Goal: Information Seeking & Learning: Learn about a topic

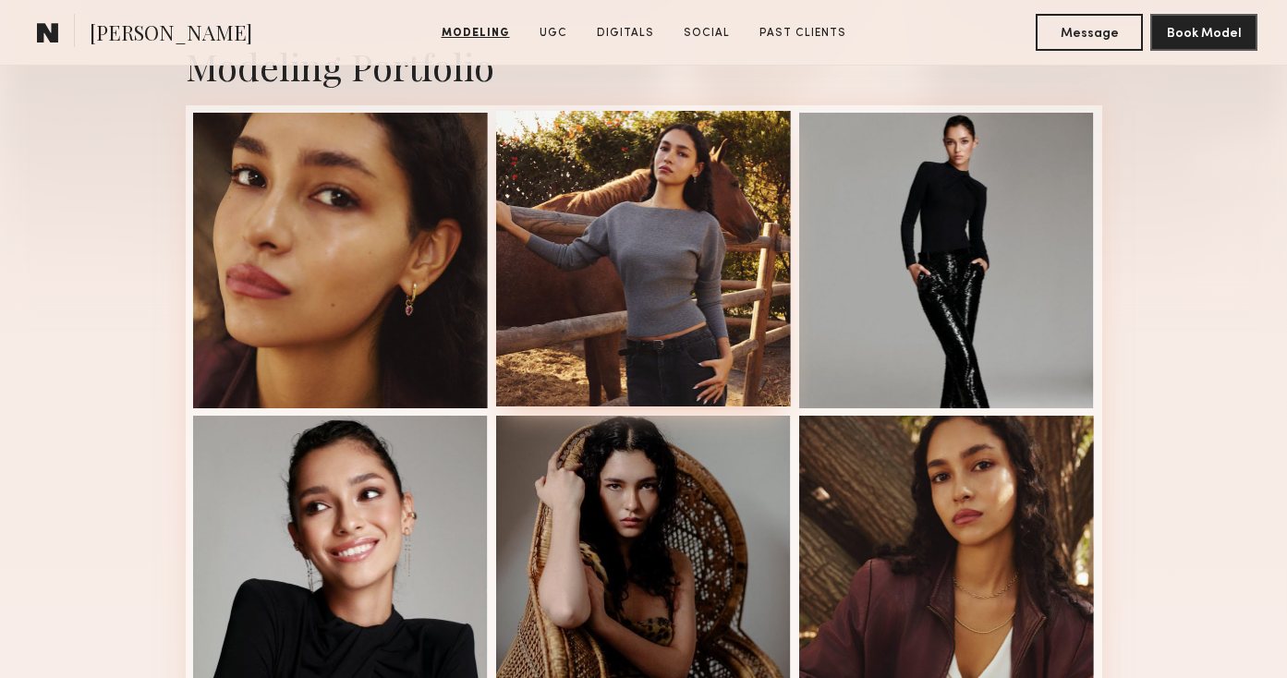
scroll to position [459, 0]
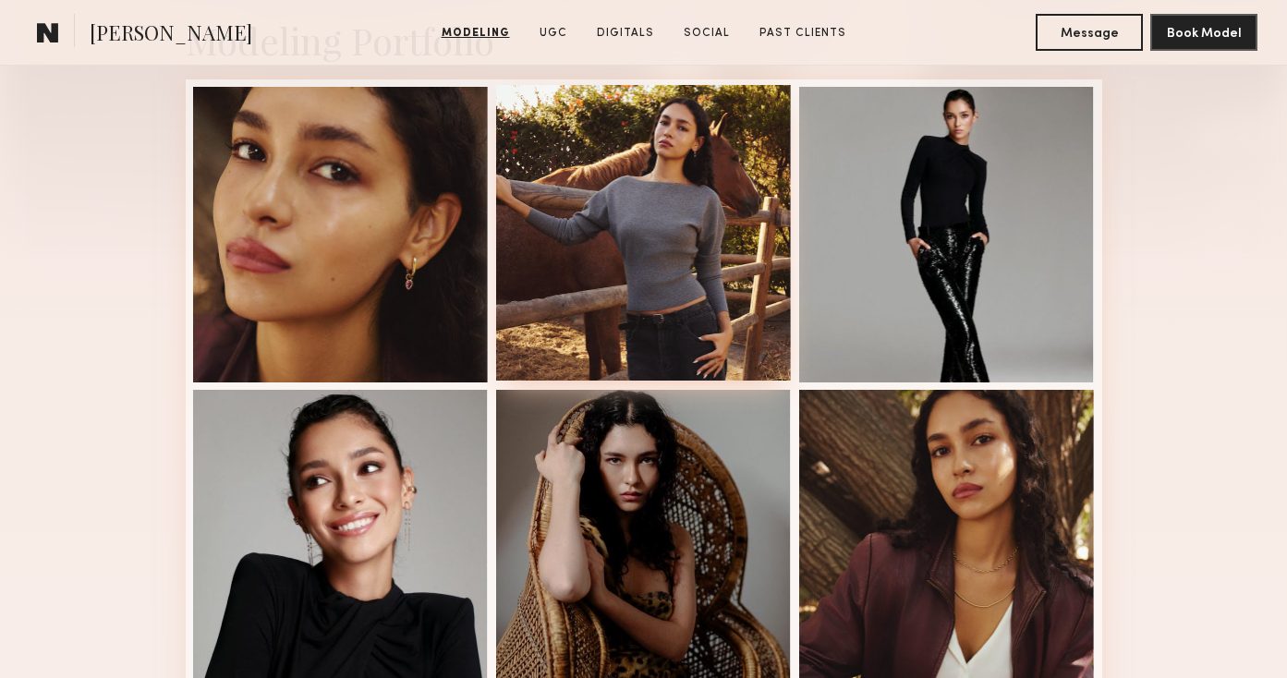
click at [676, 298] on div at bounding box center [644, 233] width 296 height 296
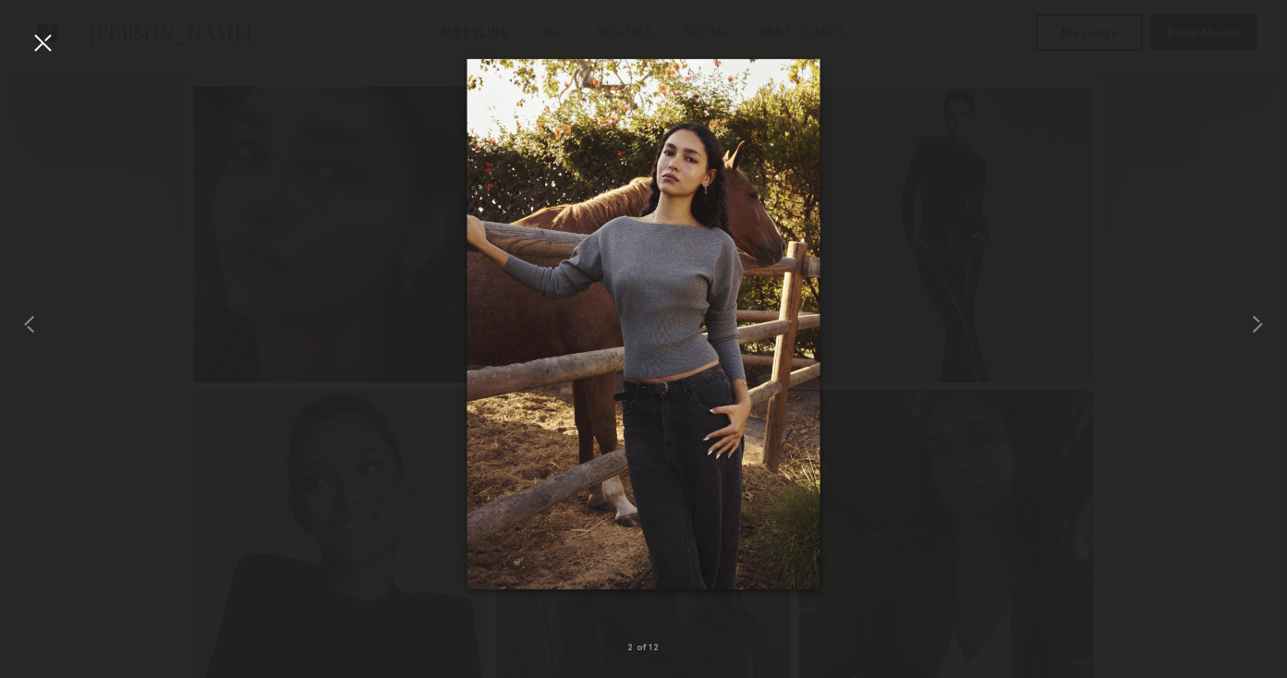
click at [676, 298] on nb-model-profile-portfolio-container "Modeling Portfolio View More 2 of 12" at bounding box center [643, 683] width 1287 height 1438
click at [51, 46] on div at bounding box center [43, 43] width 30 height 30
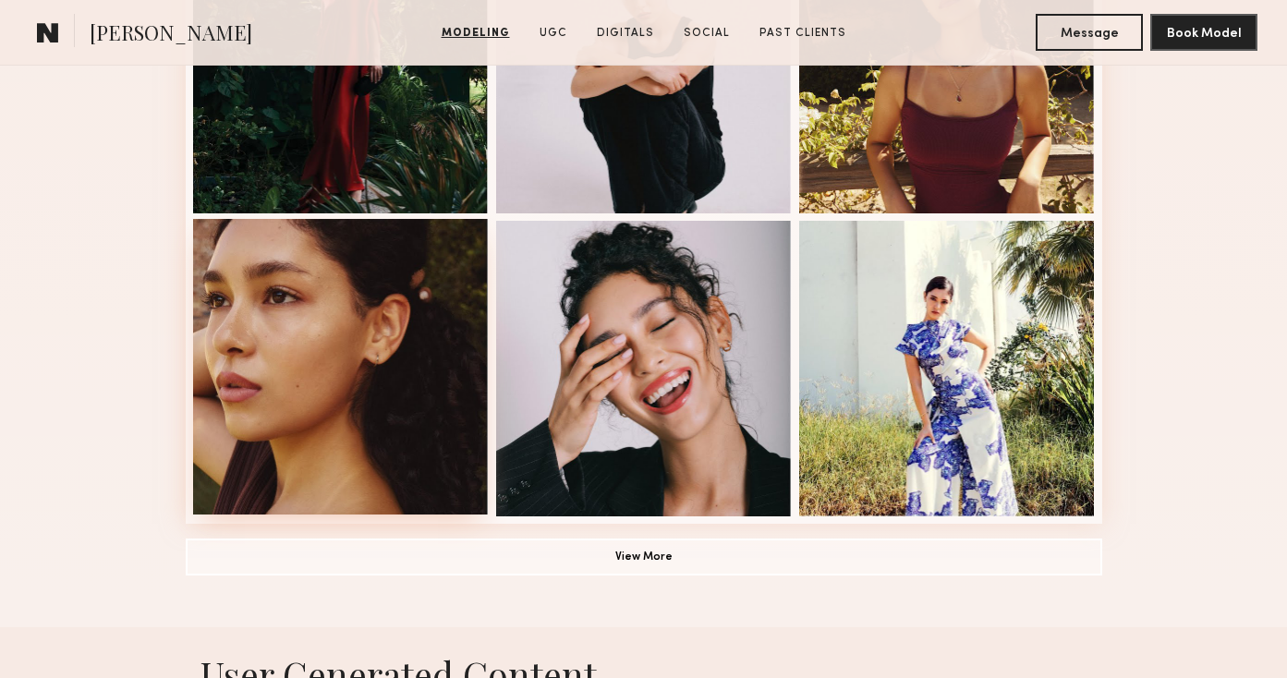
scroll to position [1235, 0]
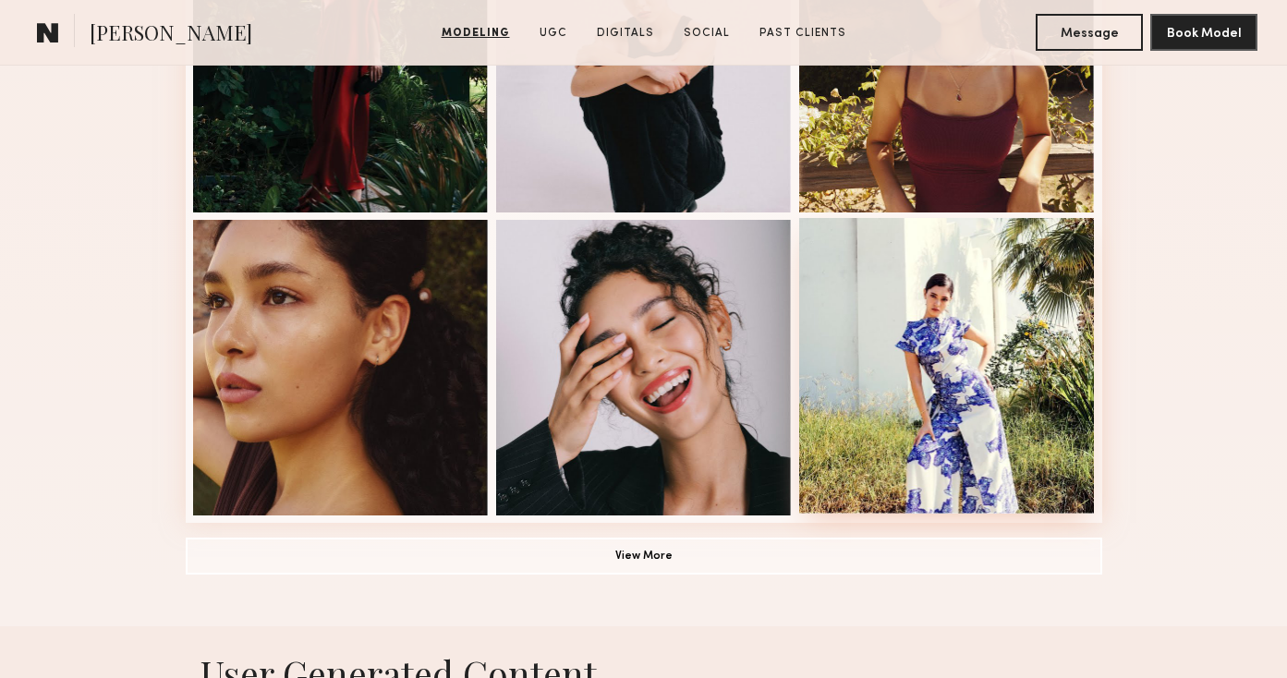
click at [1018, 385] on div at bounding box center [947, 366] width 296 height 296
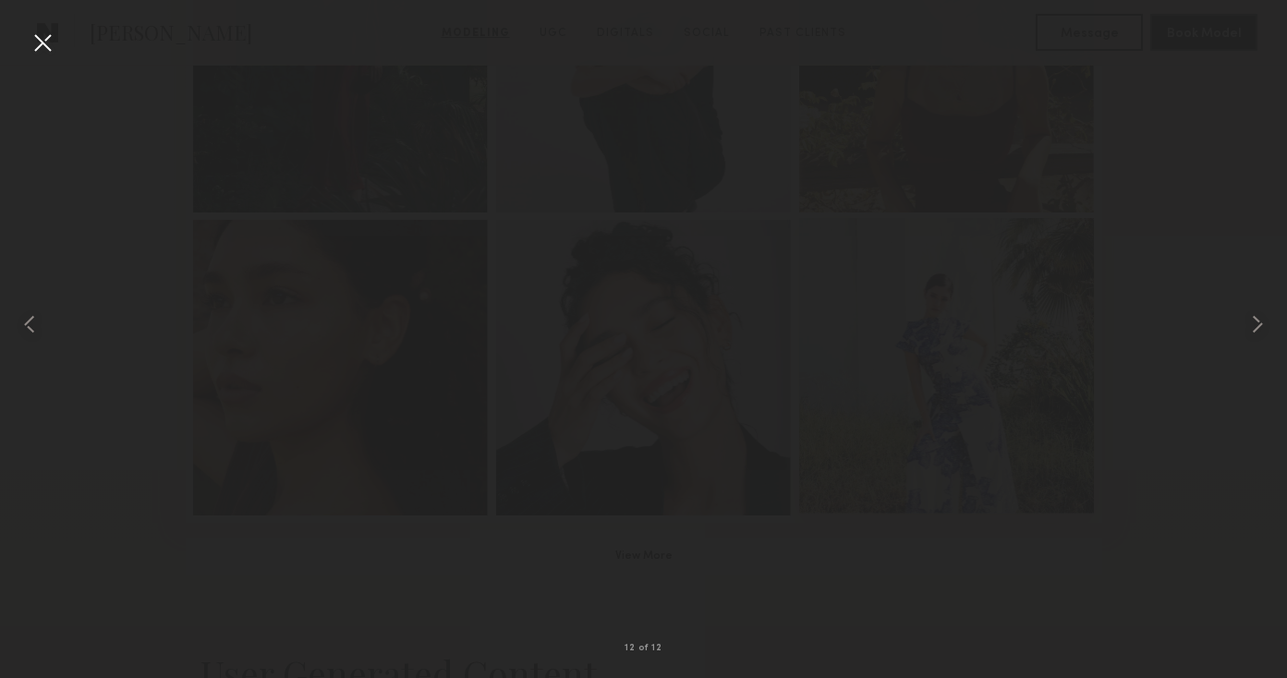
click at [1017, 386] on div at bounding box center [947, 366] width 296 height 296
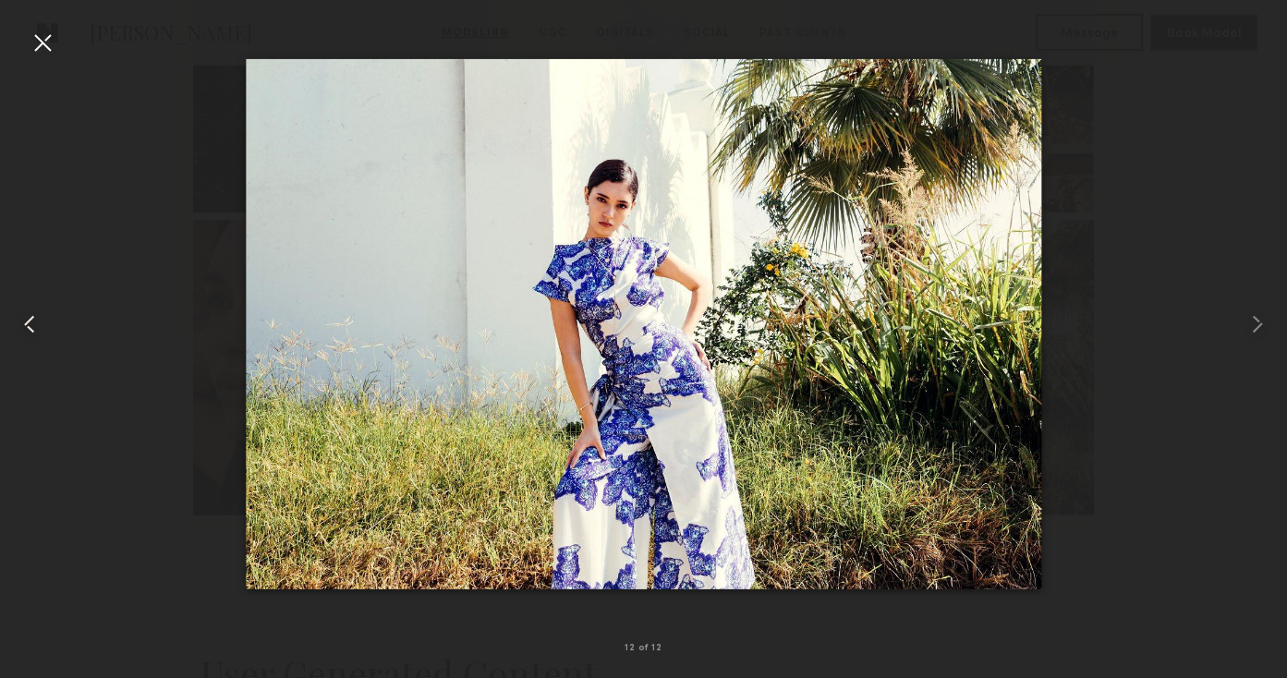
click at [37, 51] on div at bounding box center [43, 43] width 30 height 30
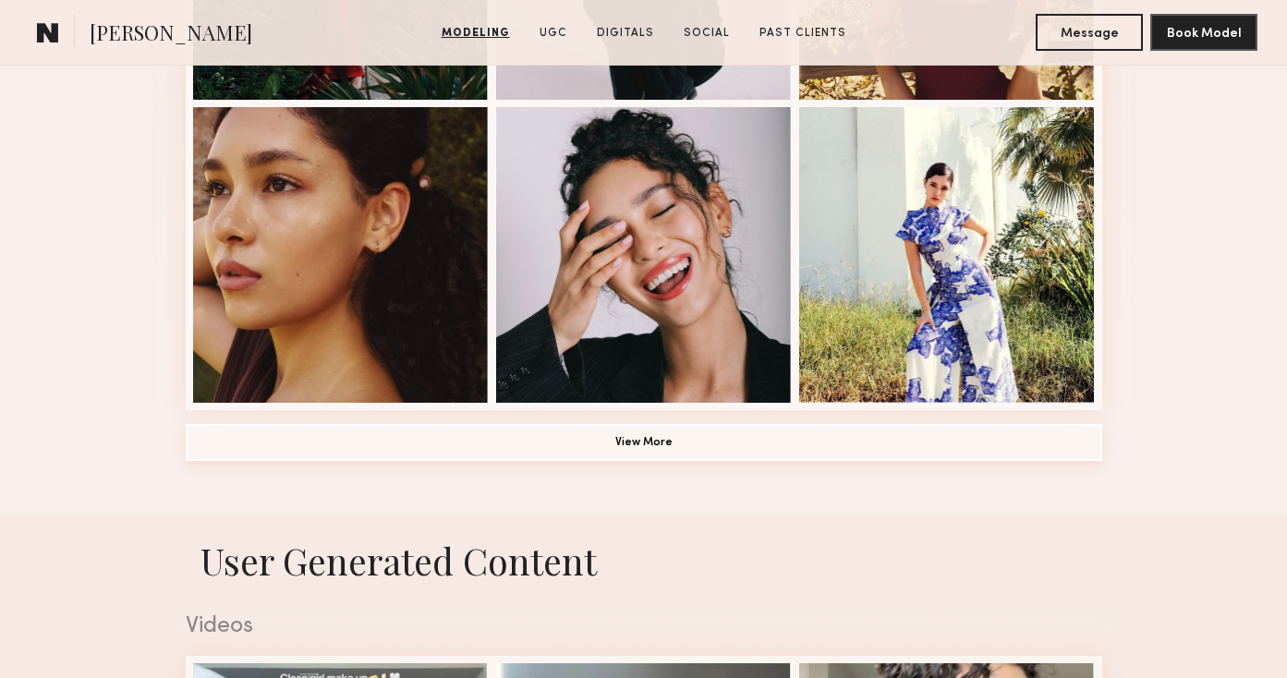
scroll to position [1349, 0]
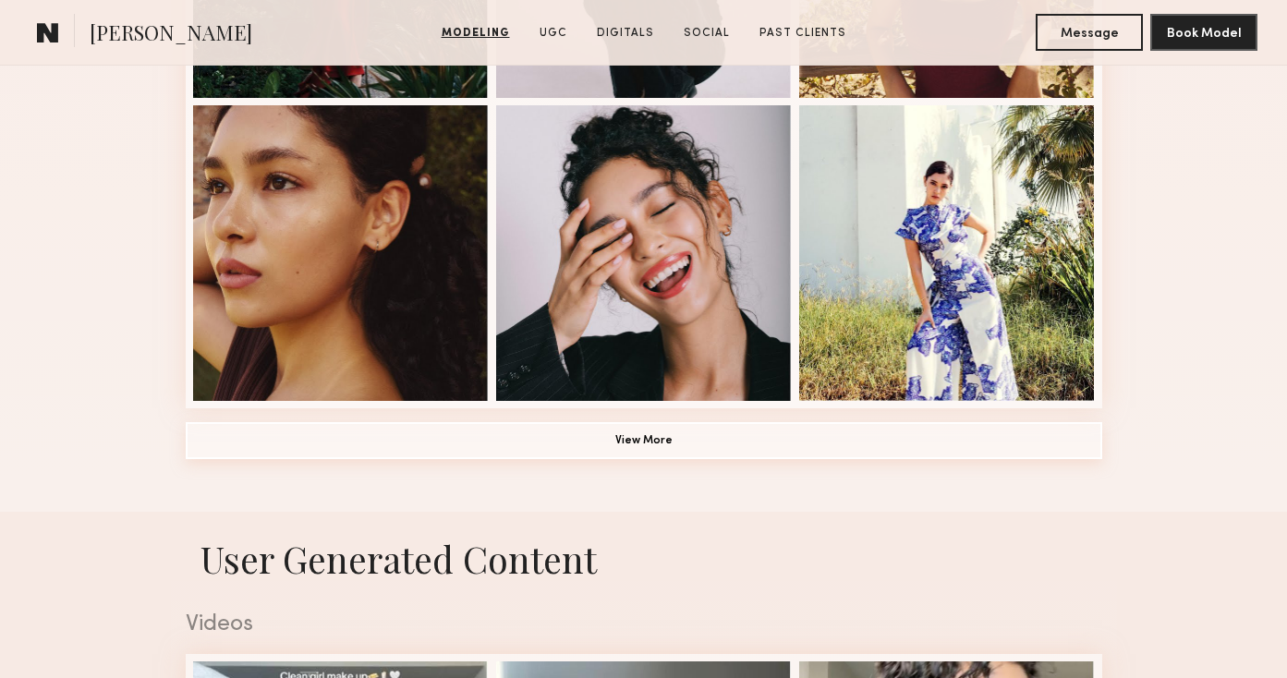
click at [638, 440] on button "View More" at bounding box center [644, 440] width 916 height 37
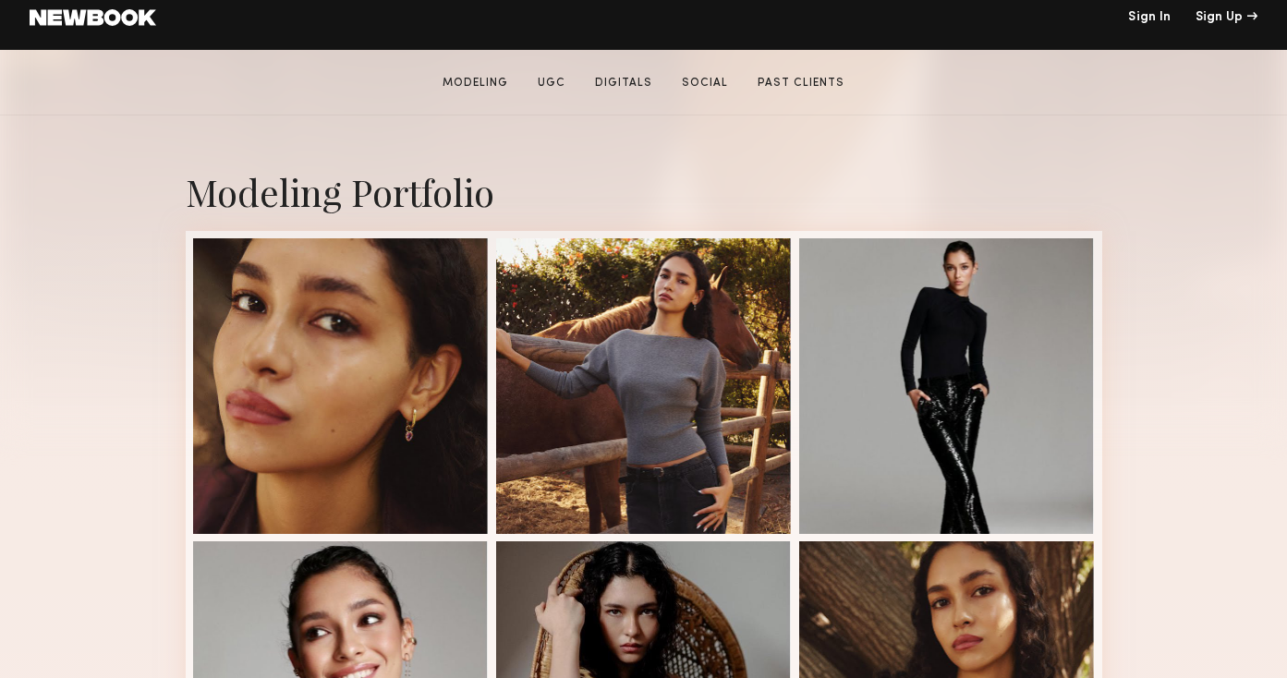
scroll to position [309, 0]
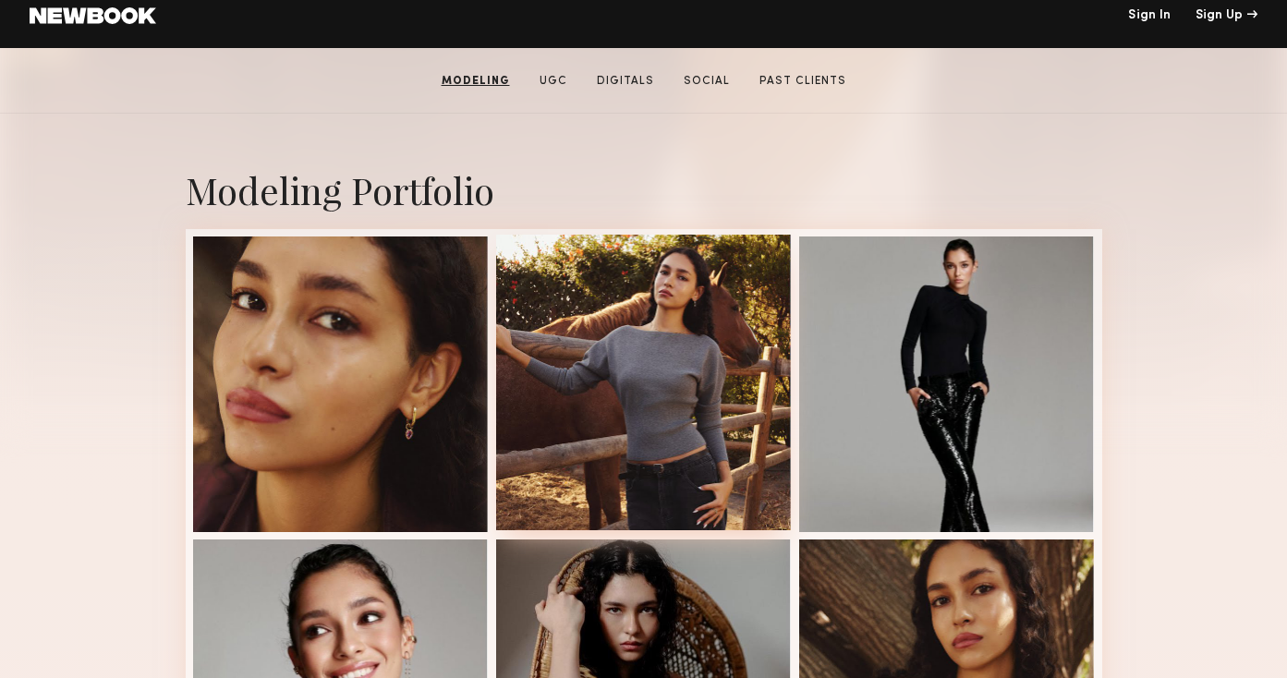
click at [639, 380] on div at bounding box center [644, 383] width 296 height 296
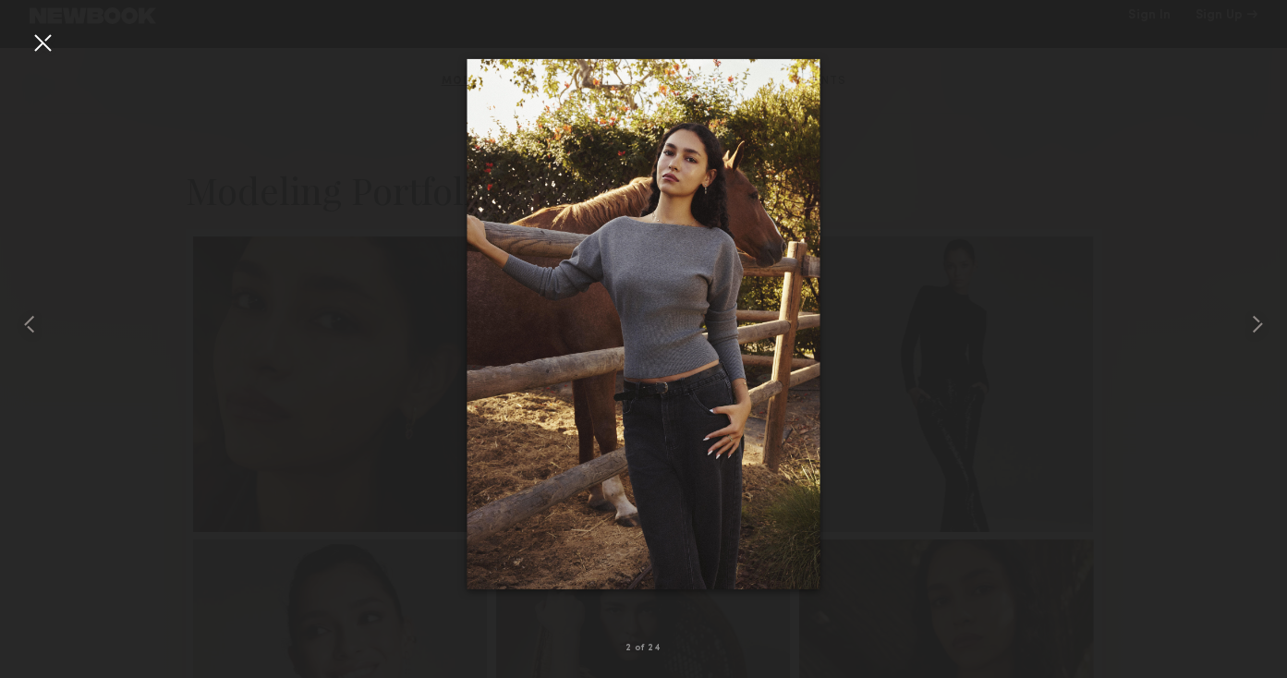
click at [639, 380] on div at bounding box center [644, 383] width 296 height 296
drag, startPoint x: 43, startPoint y: 53, endPoint x: 507, endPoint y: 291, distance: 521.3
click at [43, 54] on div at bounding box center [43, 43] width 30 height 30
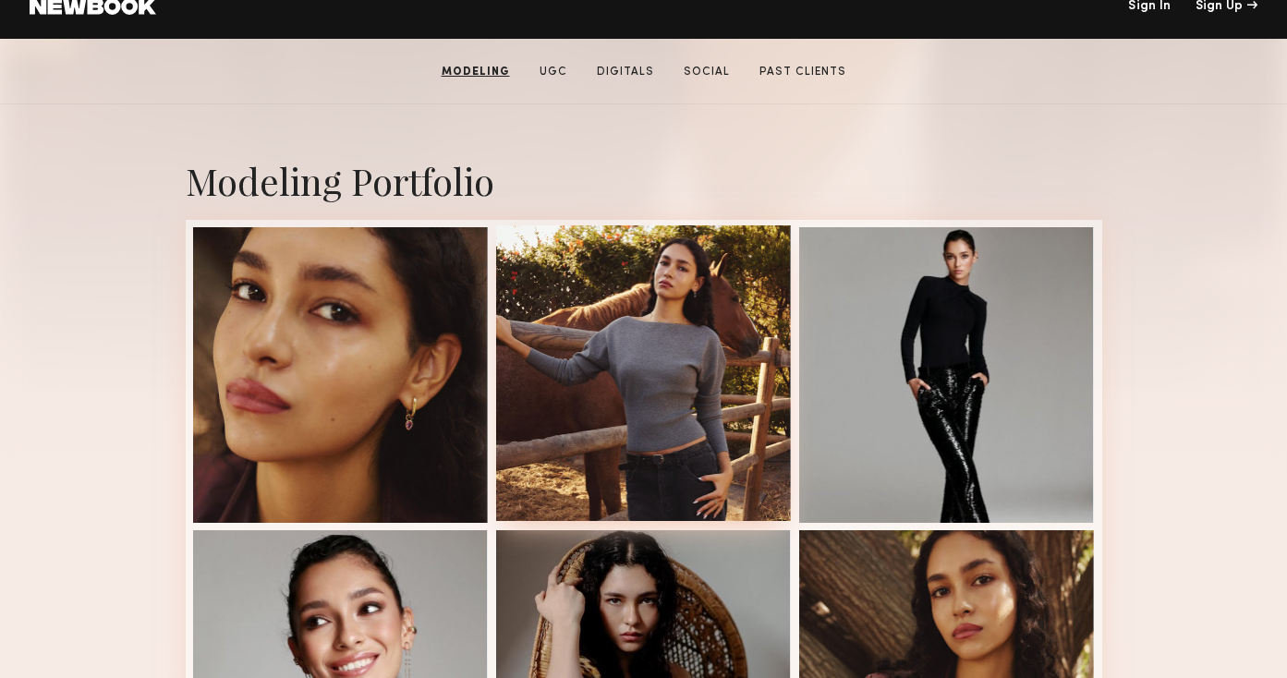
scroll to position [320, 0]
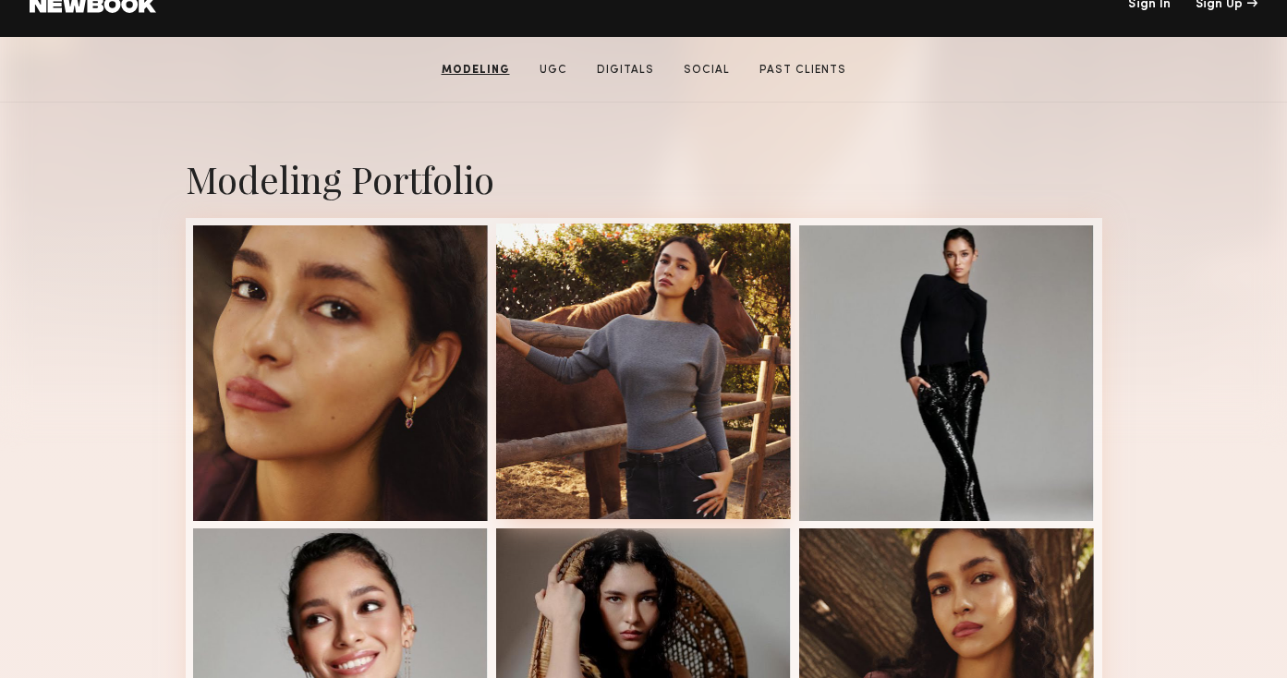
click at [736, 417] on div at bounding box center [644, 372] width 296 height 296
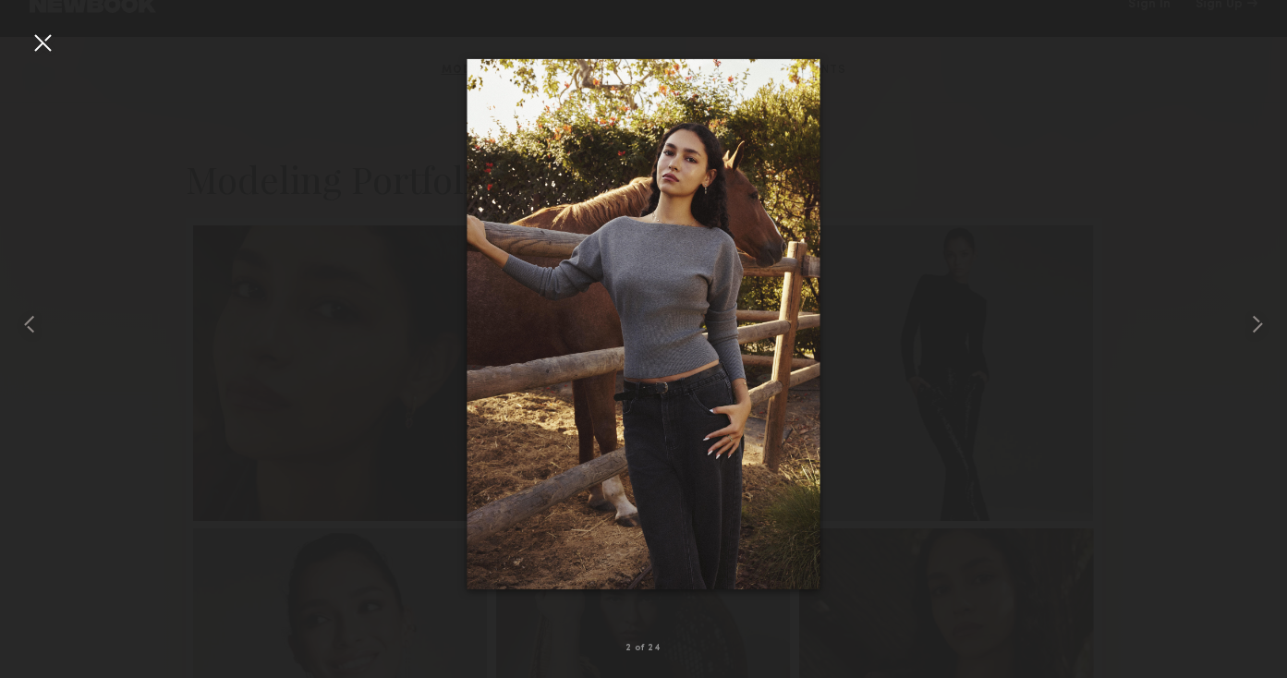
drag, startPoint x: 40, startPoint y: 48, endPoint x: 106, endPoint y: 90, distance: 78.4
click at [40, 48] on div at bounding box center [43, 43] width 30 height 30
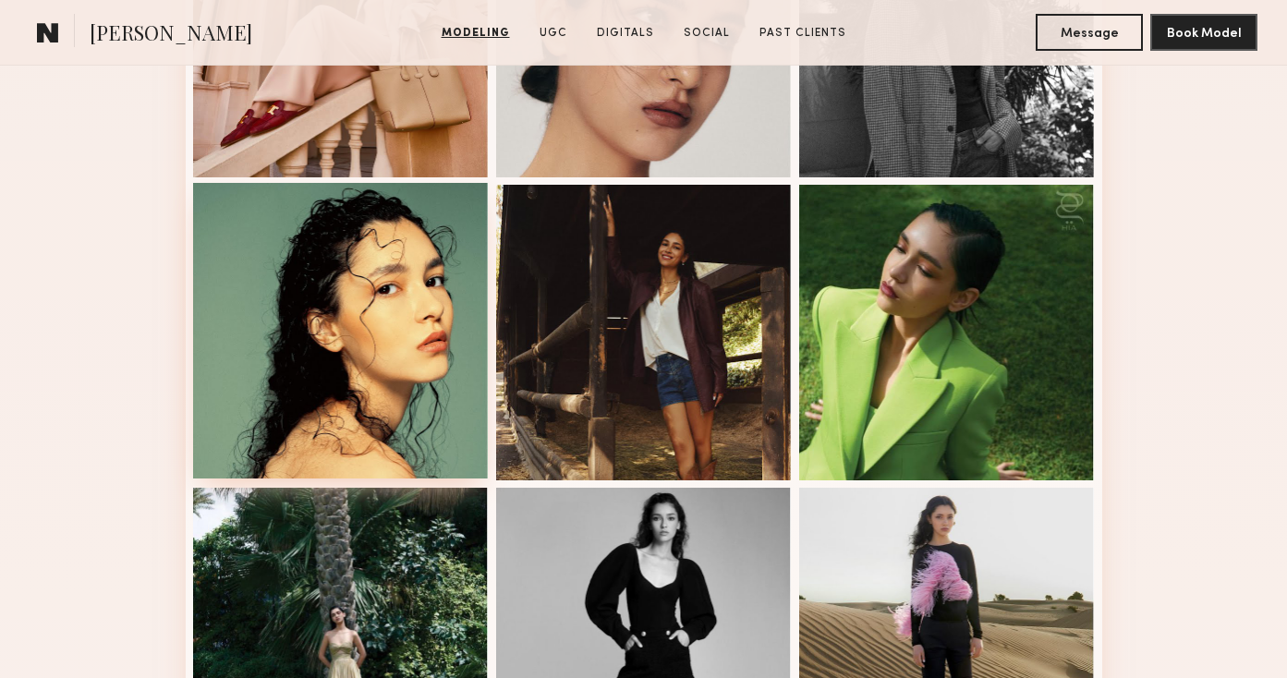
scroll to position [1877, 0]
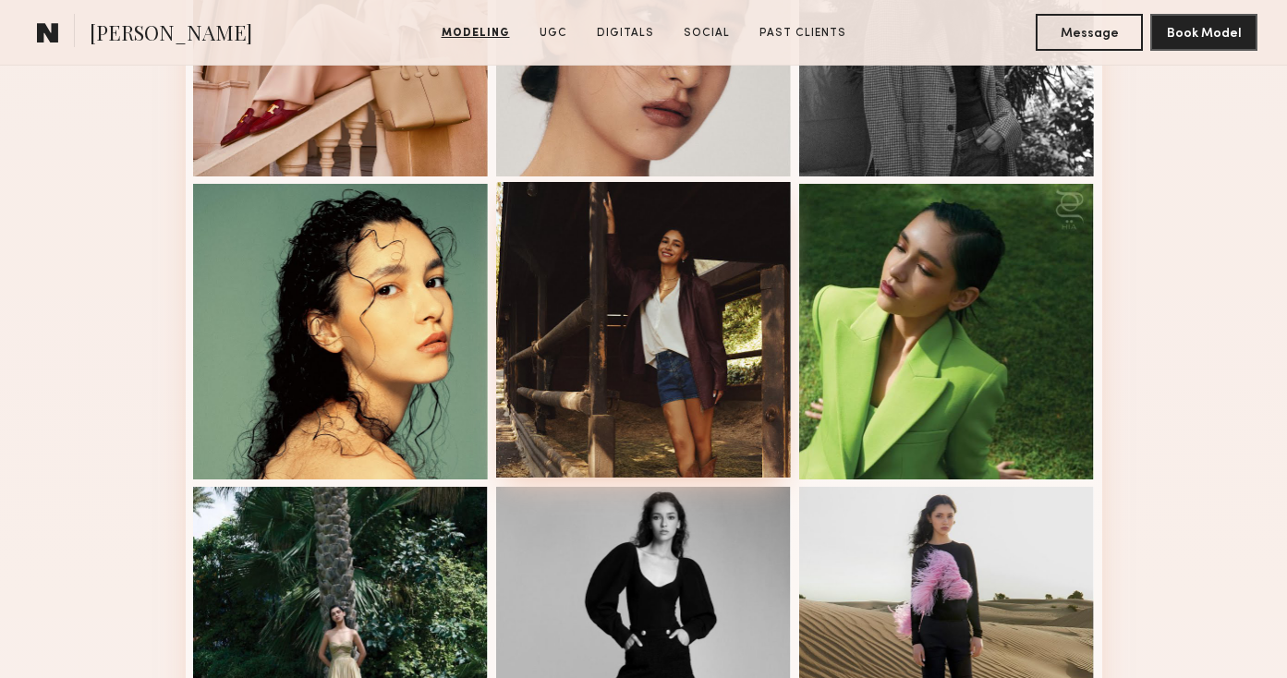
click at [693, 392] on div at bounding box center [644, 330] width 296 height 296
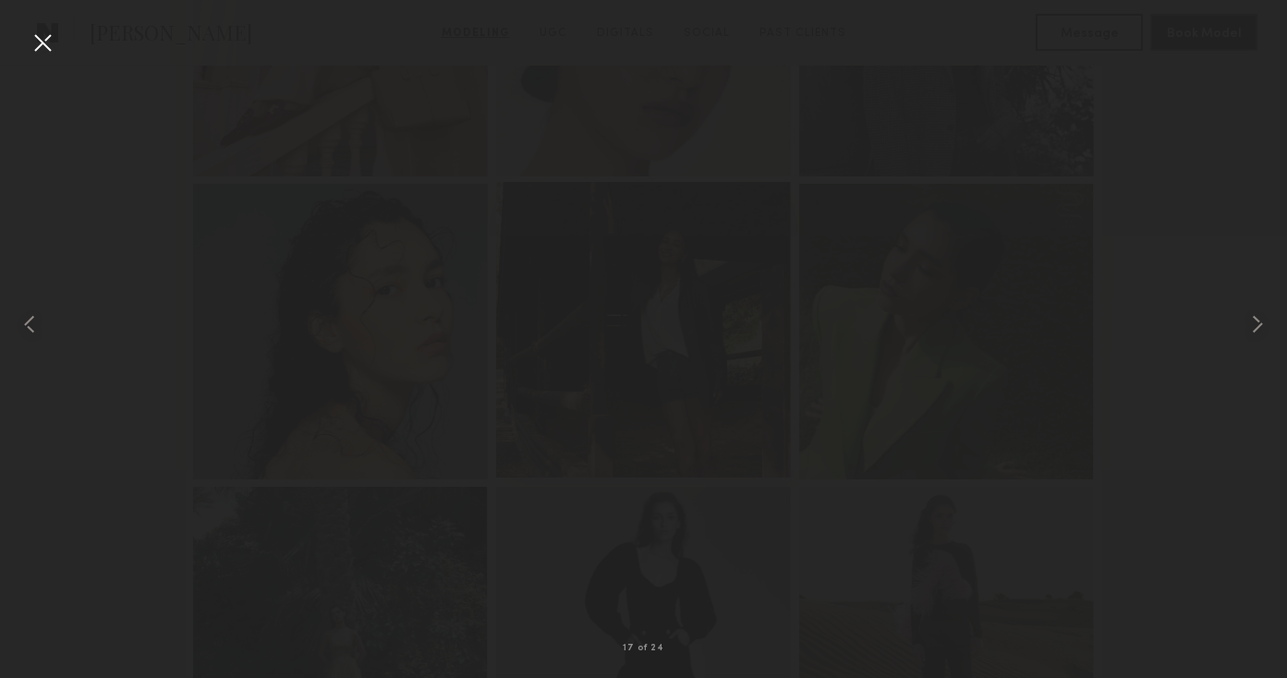
click at [693, 392] on div at bounding box center [644, 330] width 296 height 296
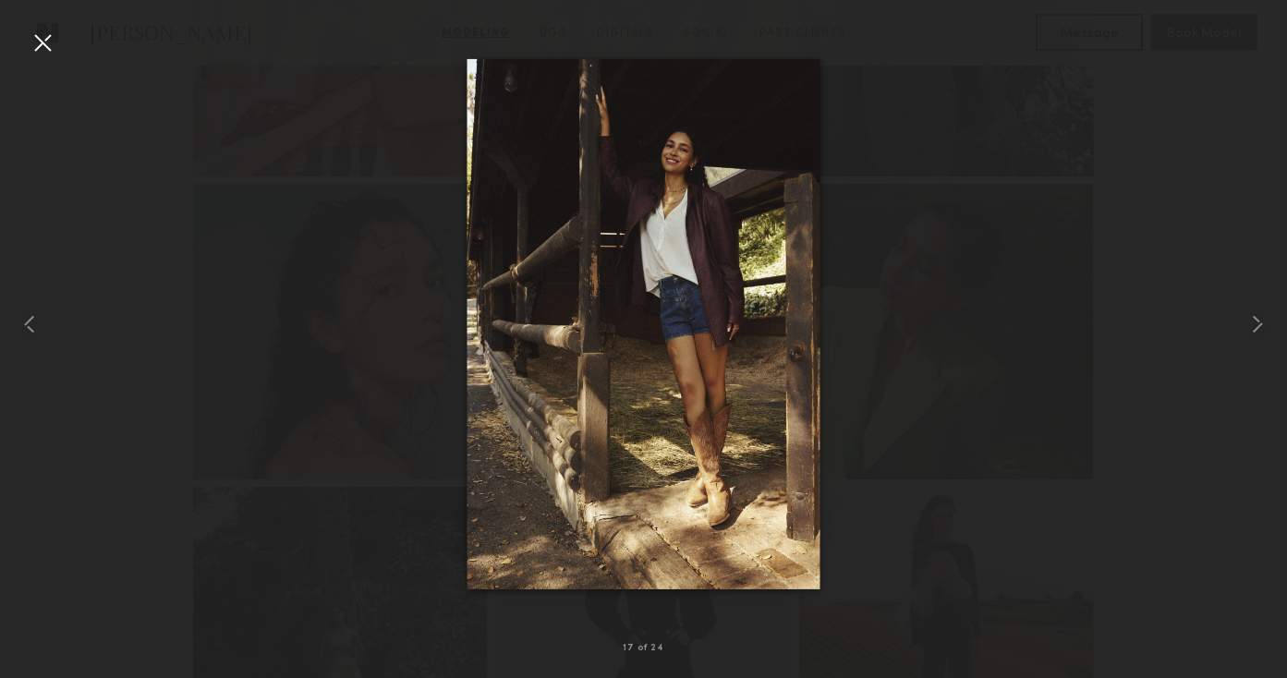
click at [46, 44] on div at bounding box center [43, 43] width 30 height 30
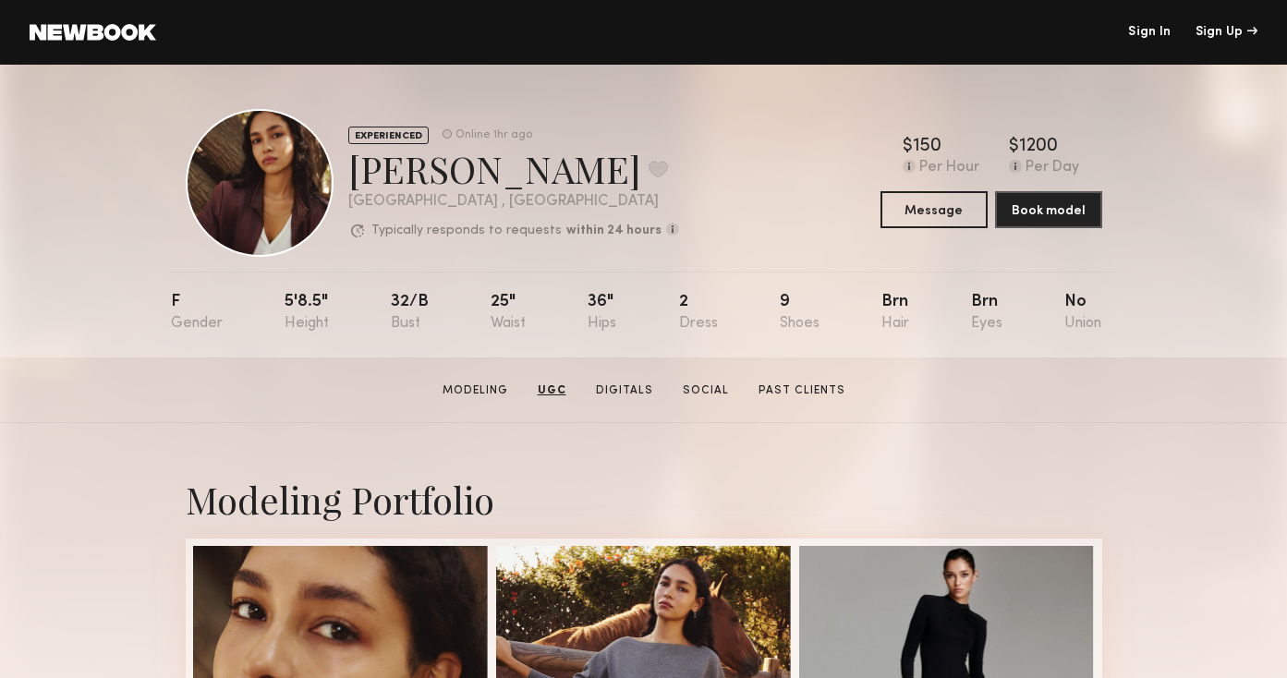
scroll to position [0, 0]
